Goal: Find specific page/section: Find specific page/section

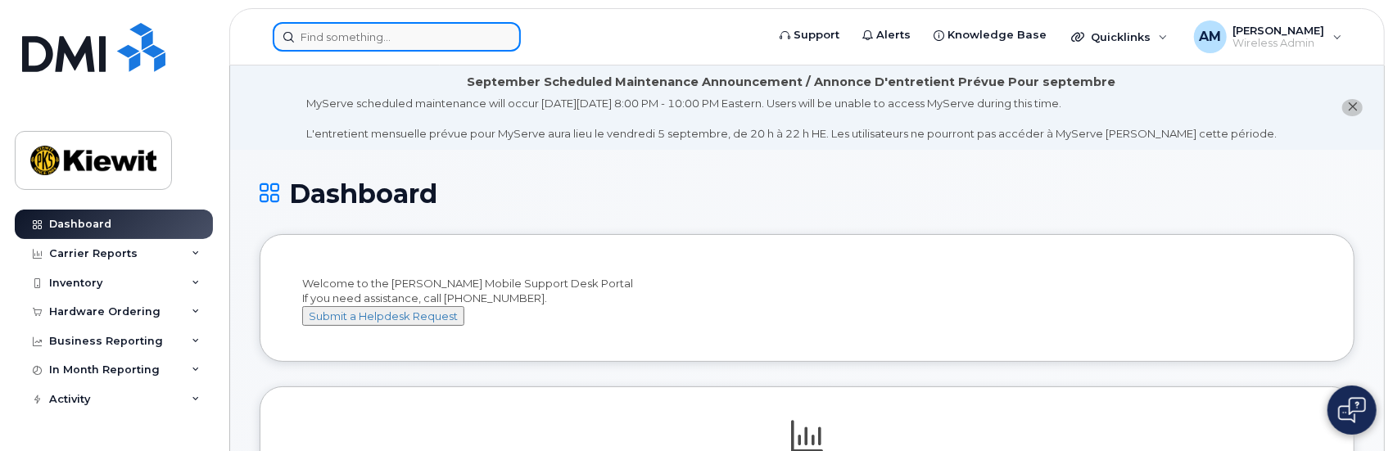
click at [341, 34] on input at bounding box center [397, 36] width 248 height 29
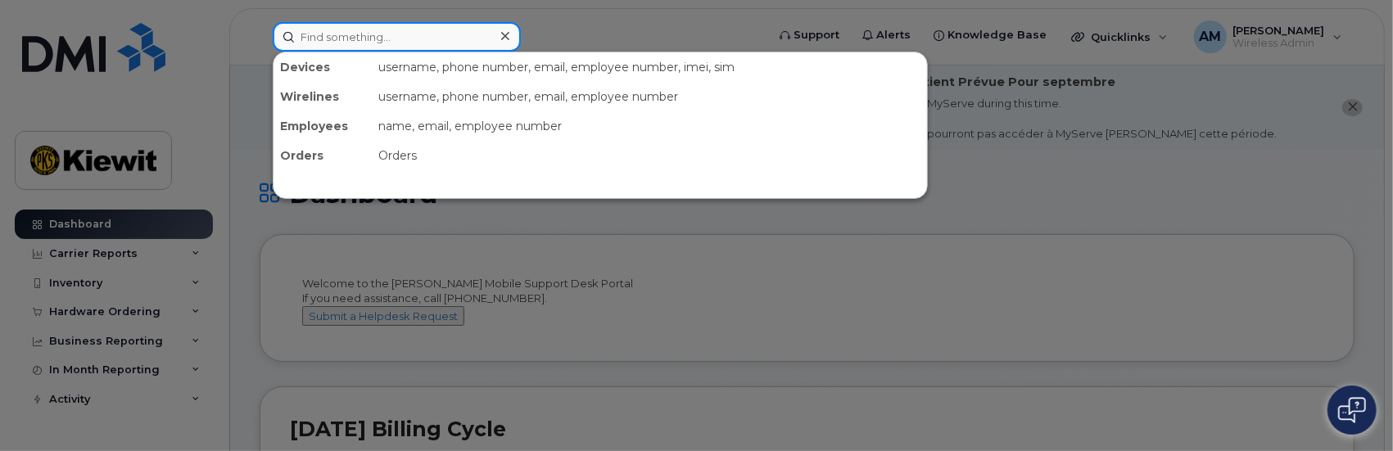
click at [382, 32] on input at bounding box center [397, 36] width 248 height 29
paste input "Yacine.Brahimi"
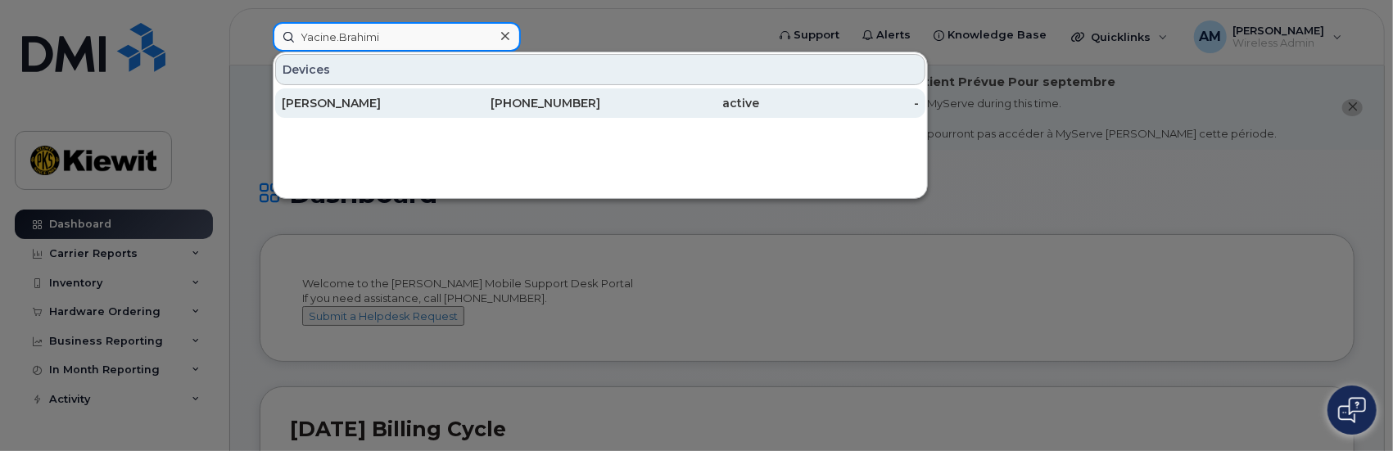
type input "Yacine.Brahimi"
click at [336, 97] on div "[PERSON_NAME]" at bounding box center [362, 103] width 160 height 16
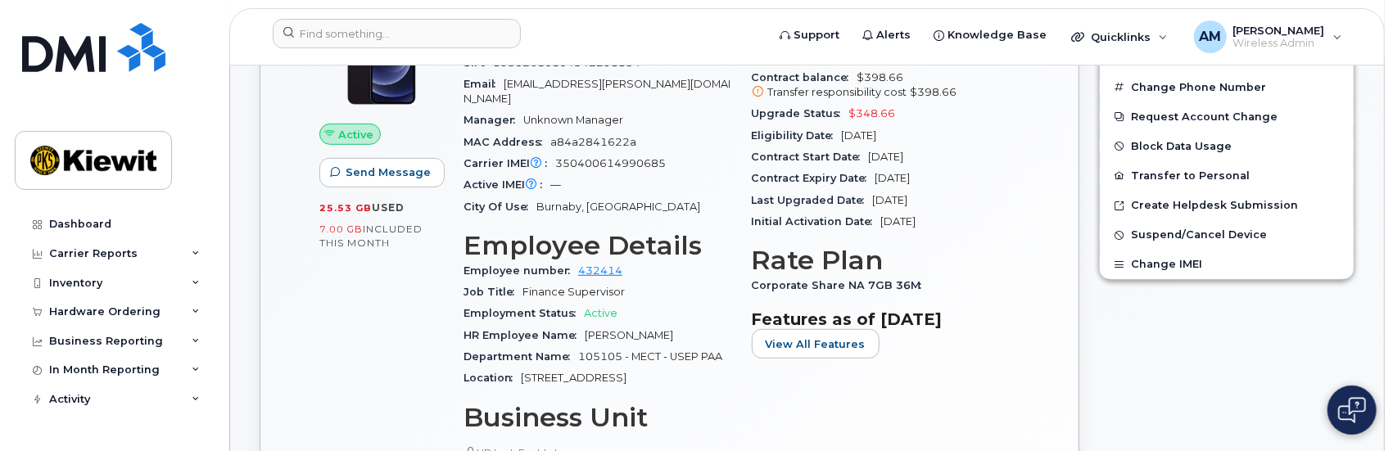
scroll to position [655, 0]
